Goal: Task Accomplishment & Management: Use online tool/utility

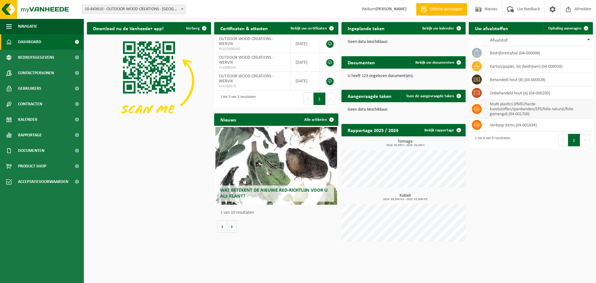
click at [475, 108] on icon at bounding box center [476, 109] width 6 height 6
click at [564, 25] on link "Ophaling aanvragen" at bounding box center [567, 28] width 49 height 12
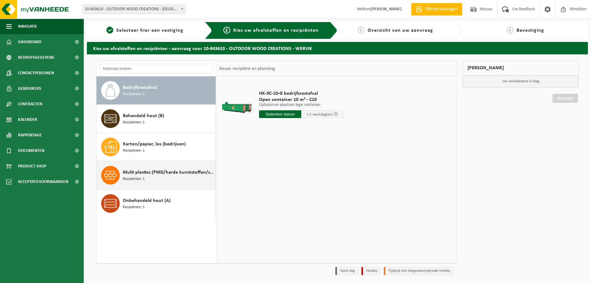
click at [104, 176] on span at bounding box center [110, 175] width 19 height 19
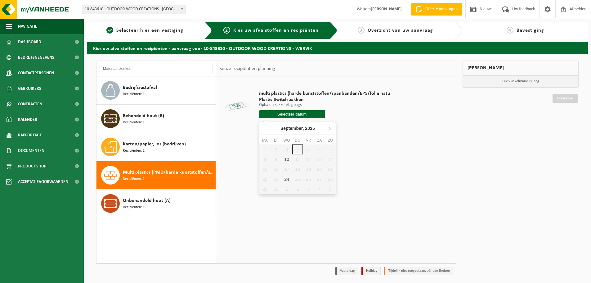
click at [287, 114] on input "text" at bounding box center [292, 114] width 66 height 8
click at [287, 158] on div "10" at bounding box center [286, 159] width 11 height 10
type input "Van 2025-09-10"
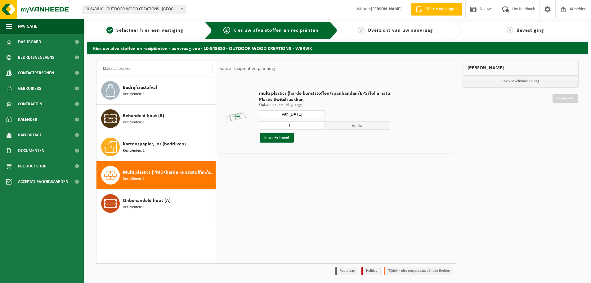
click at [296, 127] on input "1" at bounding box center [292, 125] width 66 height 8
type input "10"
click at [278, 141] on button "In winkelmand" at bounding box center [277, 137] width 34 height 10
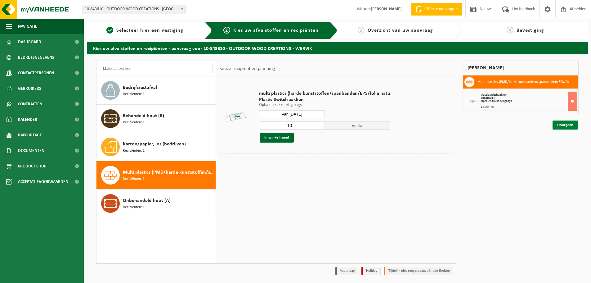
click at [566, 125] on link "Doorgaan" at bounding box center [565, 124] width 25 height 9
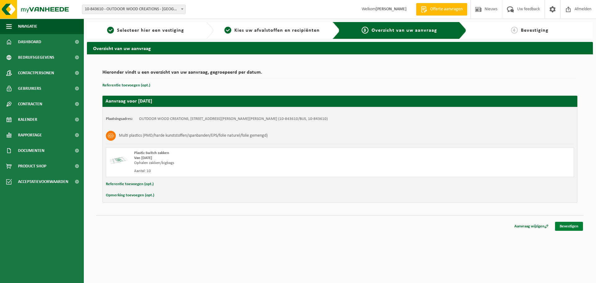
click at [572, 226] on link "Bevestigen" at bounding box center [569, 226] width 28 height 9
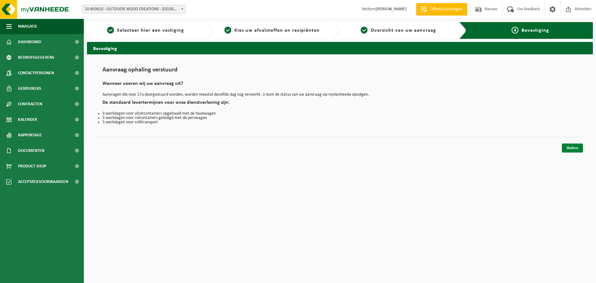
click at [574, 149] on link "Sluiten" at bounding box center [572, 147] width 21 height 9
